Goal: Task Accomplishment & Management: Manage account settings

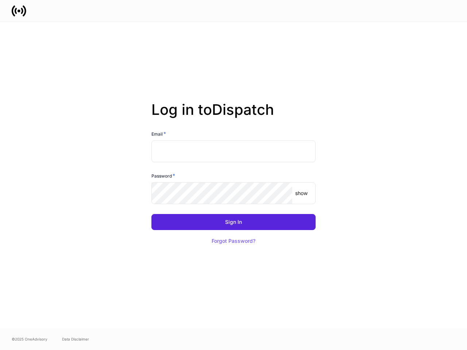
click at [234, 175] on div "Password *" at bounding box center [233, 177] width 164 height 10
click at [234, 151] on input "text" at bounding box center [233, 152] width 164 height 22
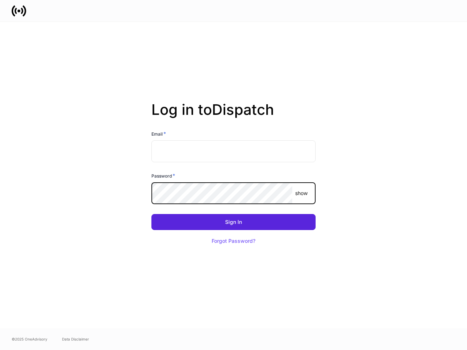
click at [301, 193] on p "show" at bounding box center [301, 193] width 12 height 7
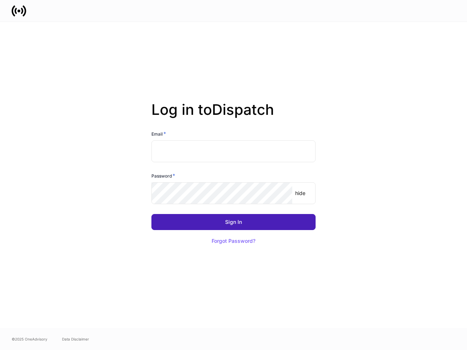
click at [234, 222] on div "Sign In" at bounding box center [233, 222] width 17 height 5
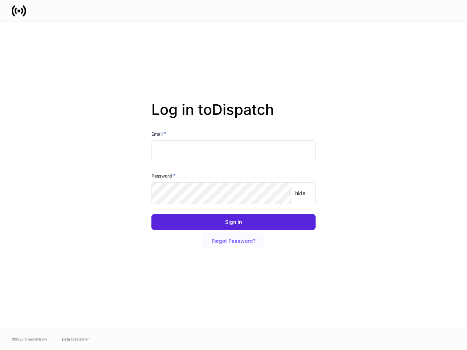
click at [234, 241] on button "Forgot Password?" at bounding box center [234, 241] width 62 height 16
